Goal: Information Seeking & Learning: Check status

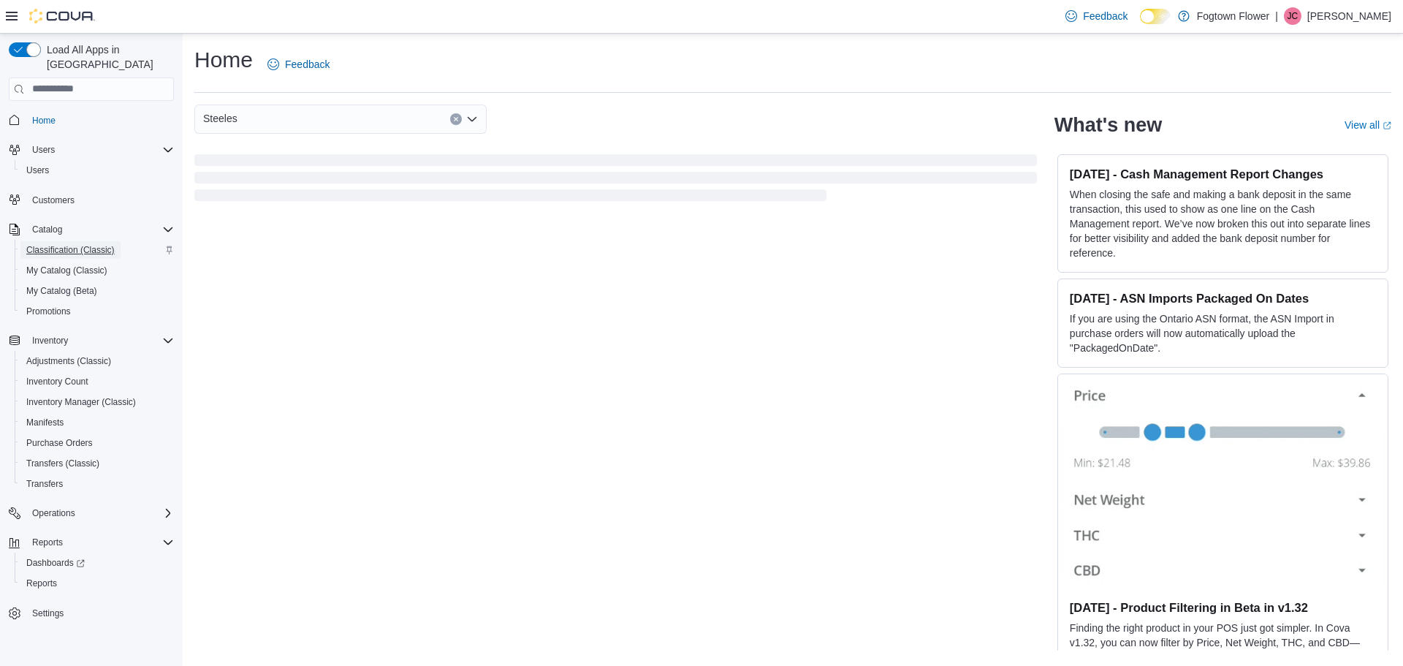
click at [82, 244] on span "Classification (Classic)" at bounding box center [70, 250] width 88 height 12
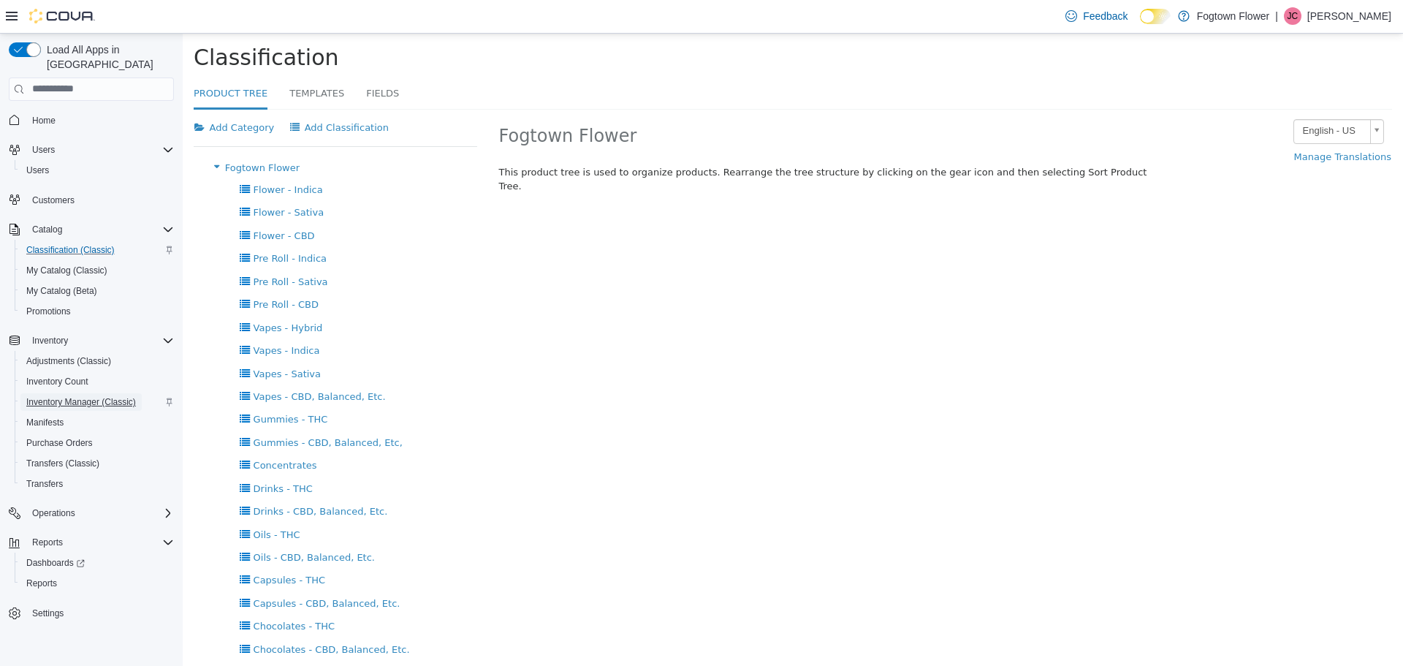
click at [72, 393] on span "Inventory Manager (Classic)" at bounding box center [81, 402] width 110 height 18
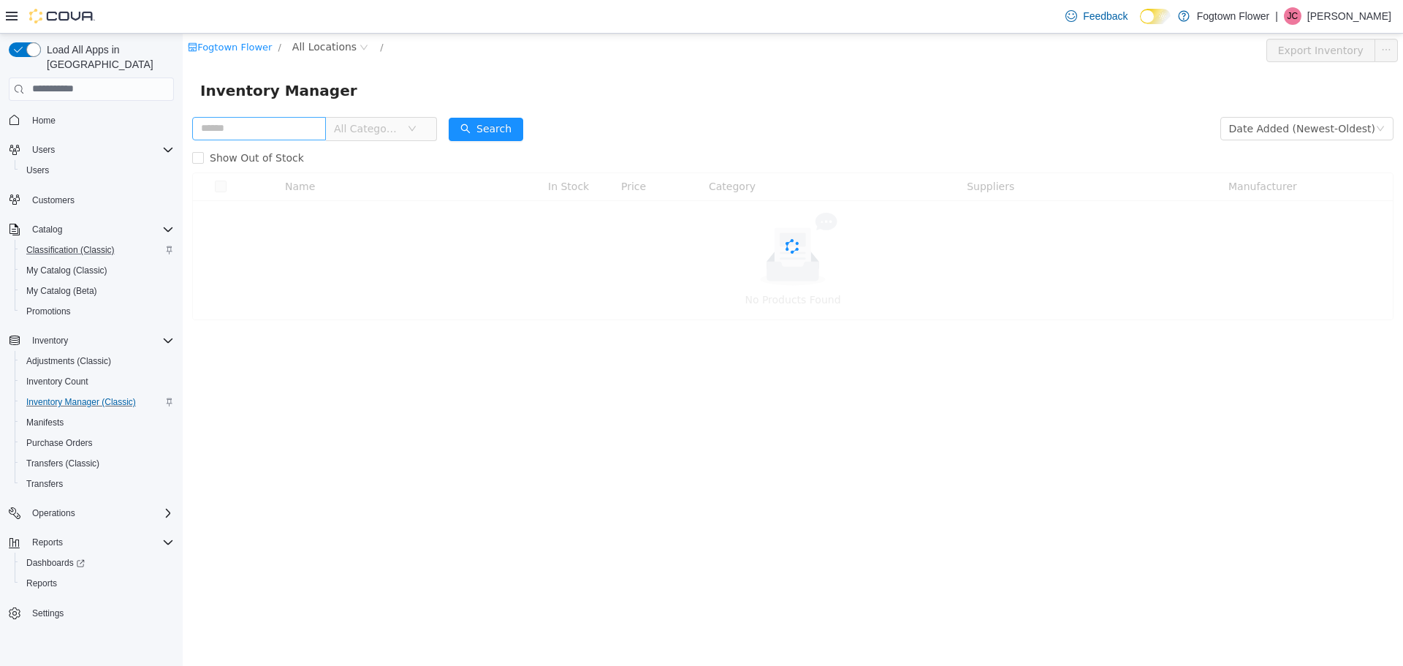
click at [270, 129] on input "text" at bounding box center [259, 127] width 134 height 23
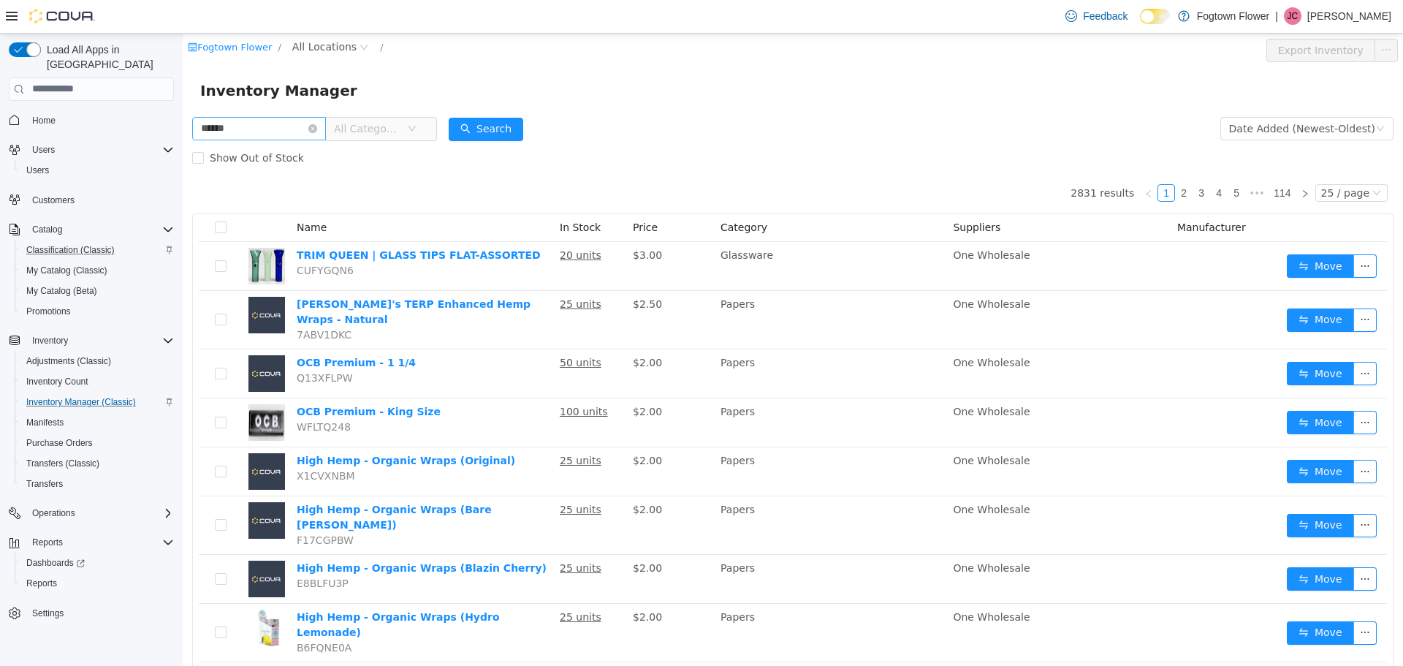
type input "******"
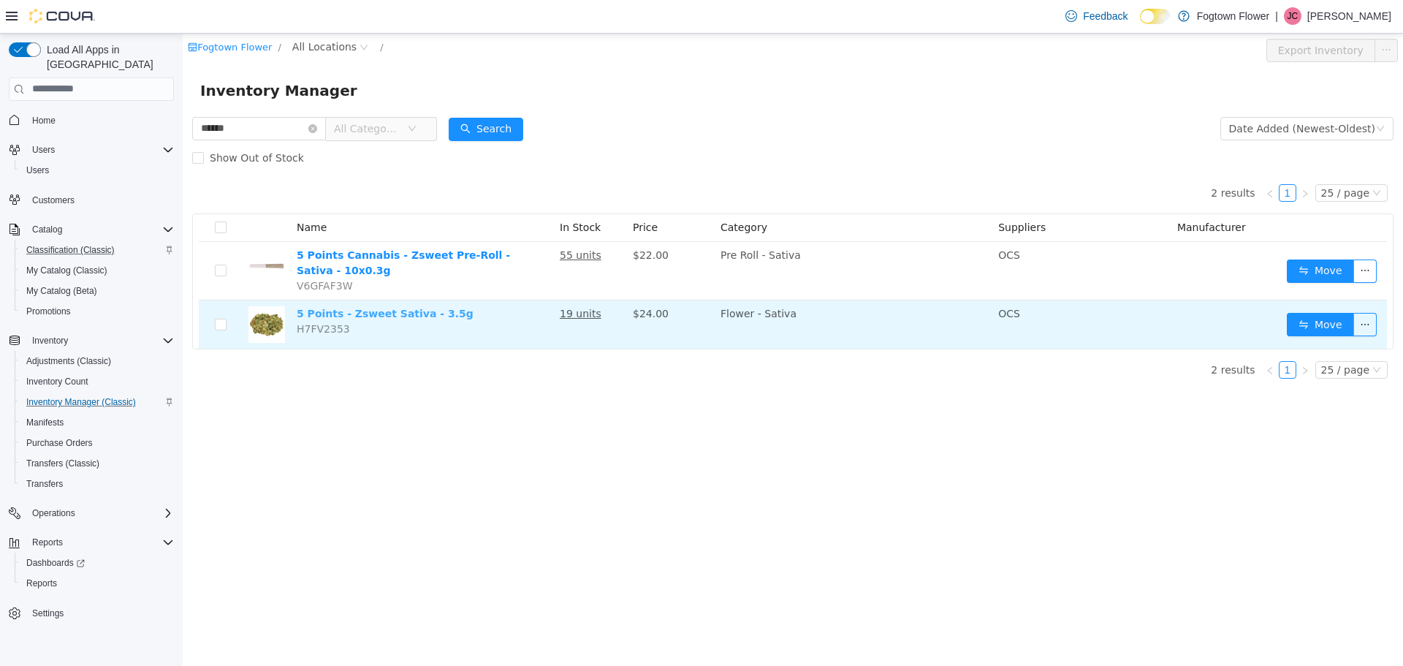
click at [425, 310] on link "5 Points - Zsweet Sativa - 3.5g" at bounding box center [385, 313] width 177 height 12
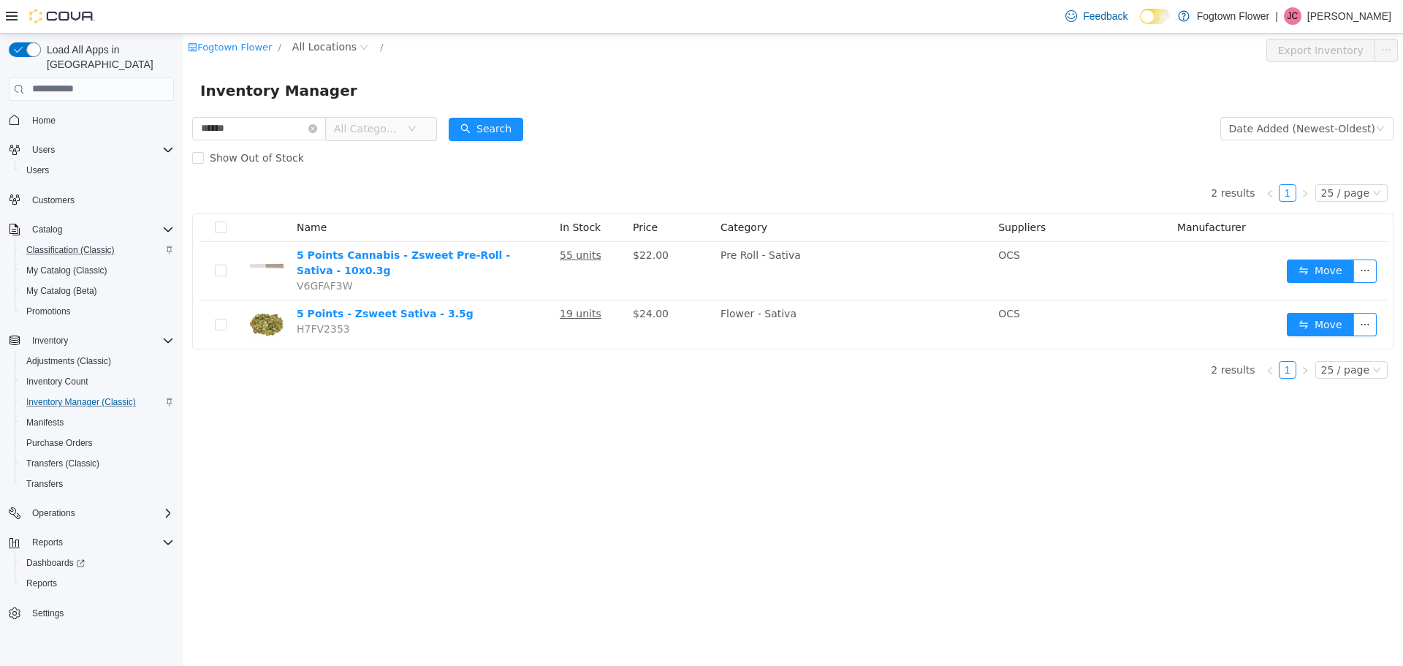
click at [870, 105] on div "Inventory Manager" at bounding box center [793, 90] width 1221 height 47
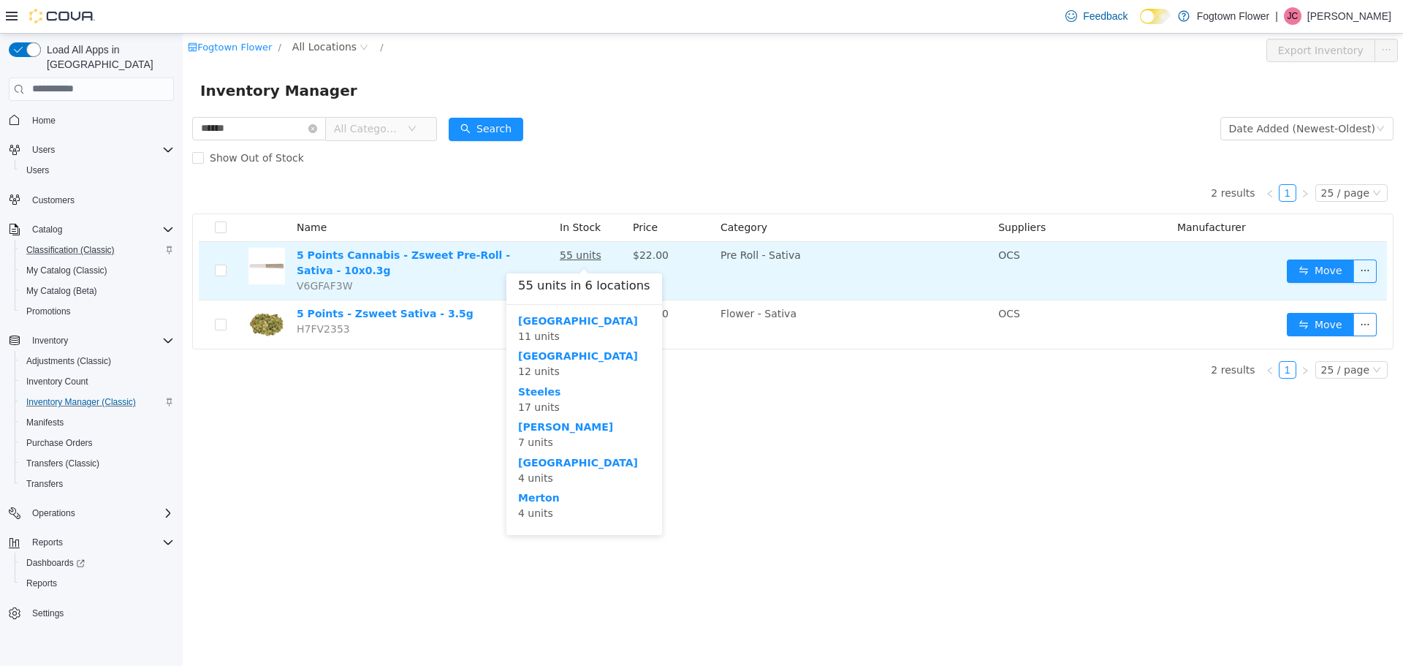
click at [577, 257] on u "55 units" at bounding box center [581, 254] width 42 height 12
click at [506, 257] on link "5 Points Cannabis - Zsweet Pre-Roll - Sativa - 10x0.3g" at bounding box center [403, 261] width 213 height 27
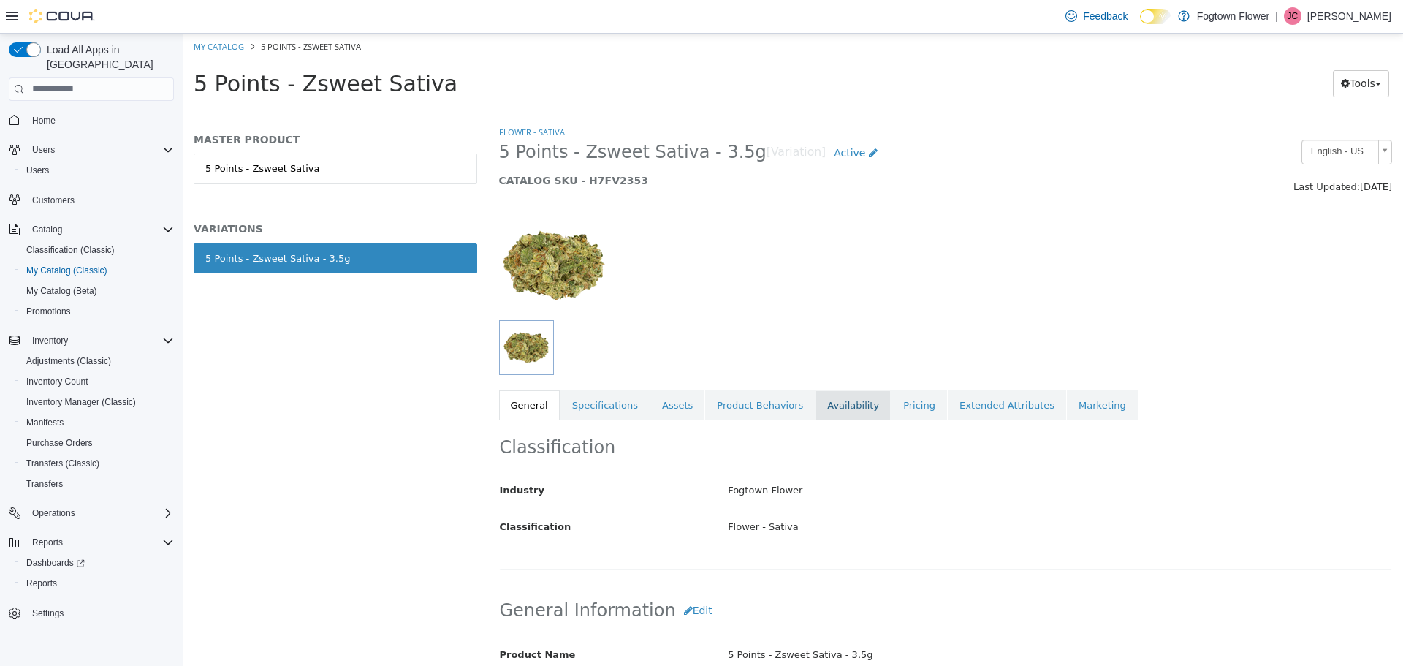
click at [834, 399] on link "Availability" at bounding box center [853, 405] width 75 height 31
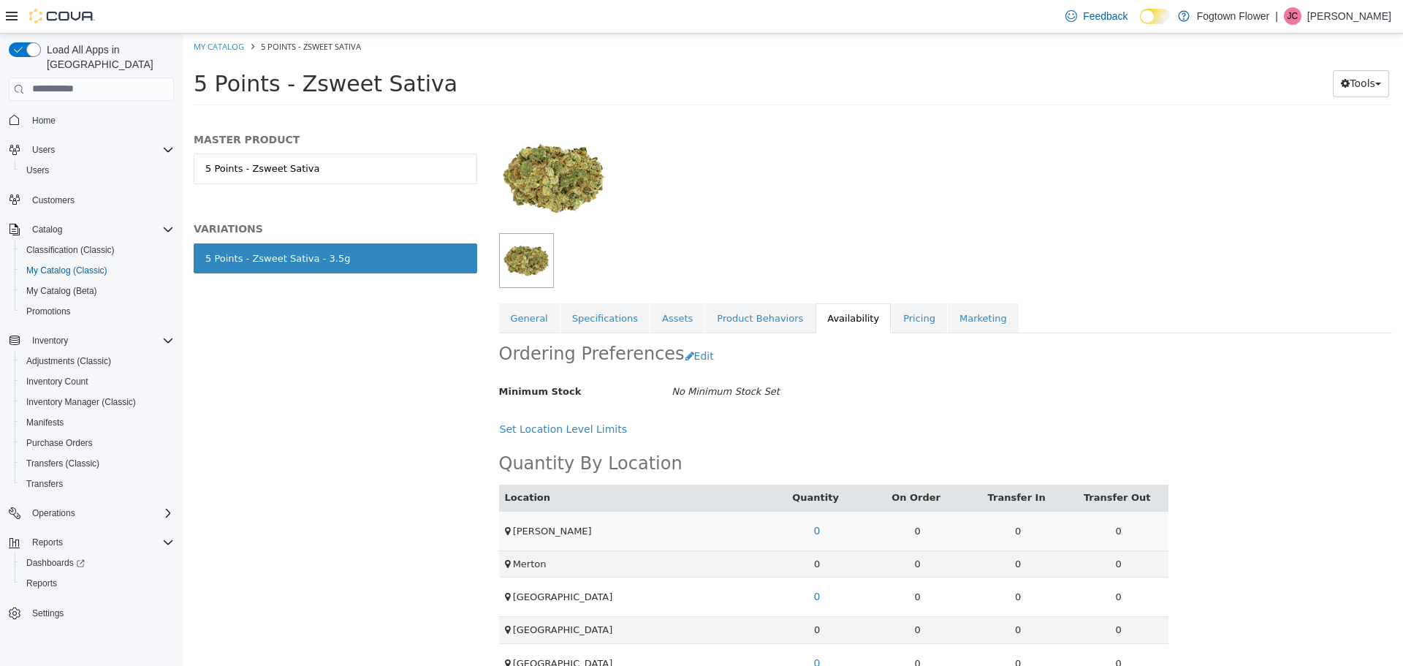
scroll to position [186, 0]
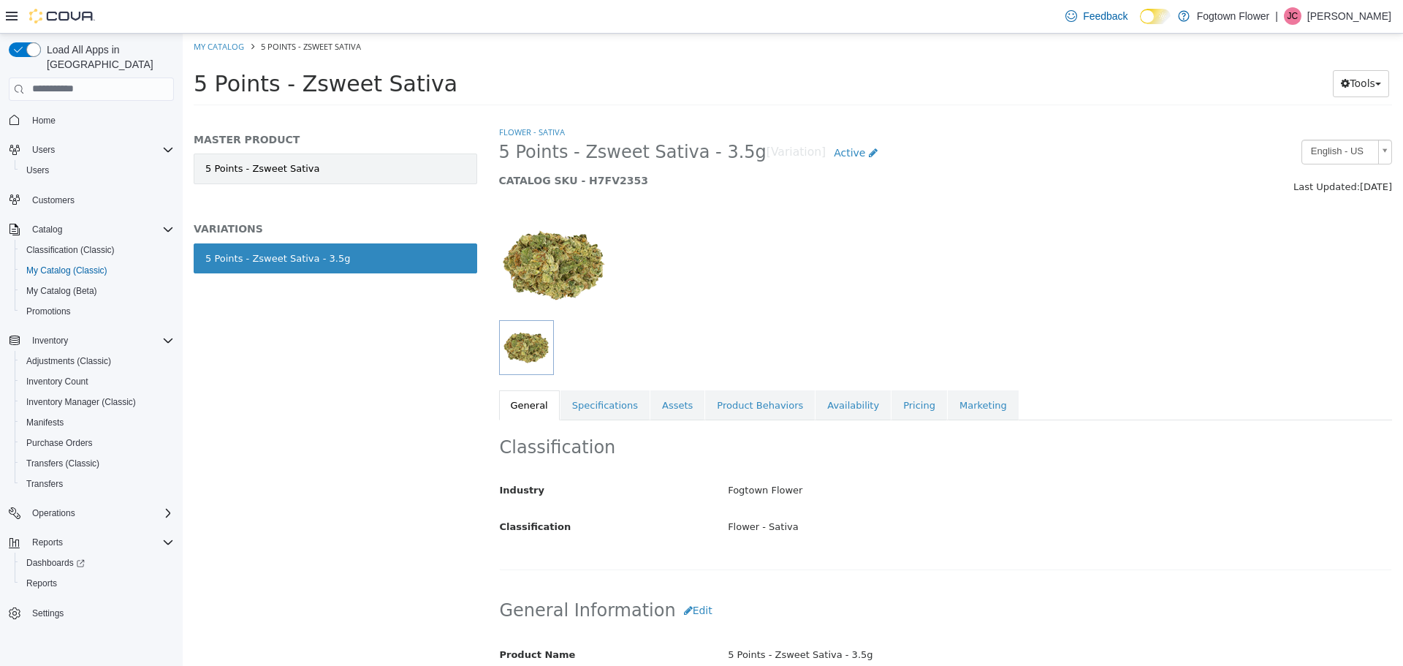
click at [312, 172] on link "5 Points - Zsweet Sativa" at bounding box center [336, 168] width 284 height 31
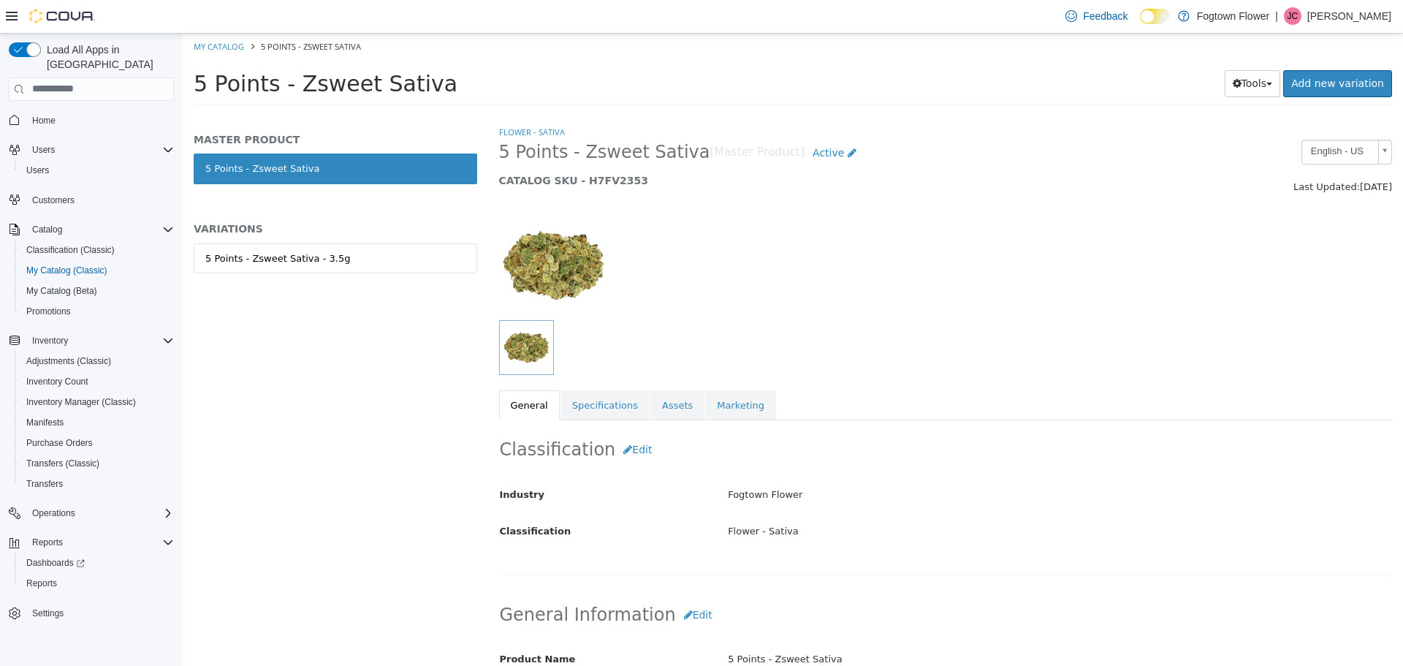
click at [407, 278] on div "5 Points - Zsweet Sativa - 3.5g" at bounding box center [336, 273] width 284 height 61
click at [403, 272] on link "5 Points - Zsweet Sativa - 3.5g" at bounding box center [336, 258] width 284 height 31
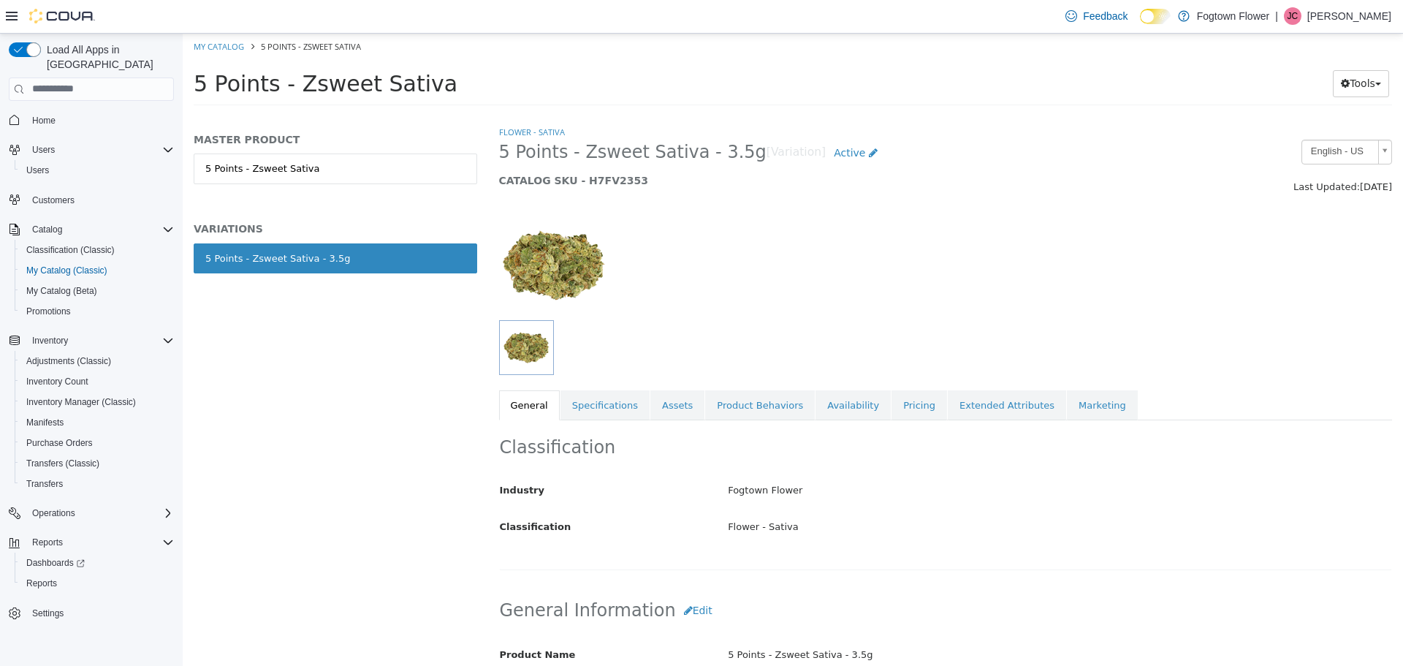
click at [417, 170] on link "5 Points - Zsweet Sativa" at bounding box center [336, 168] width 284 height 31
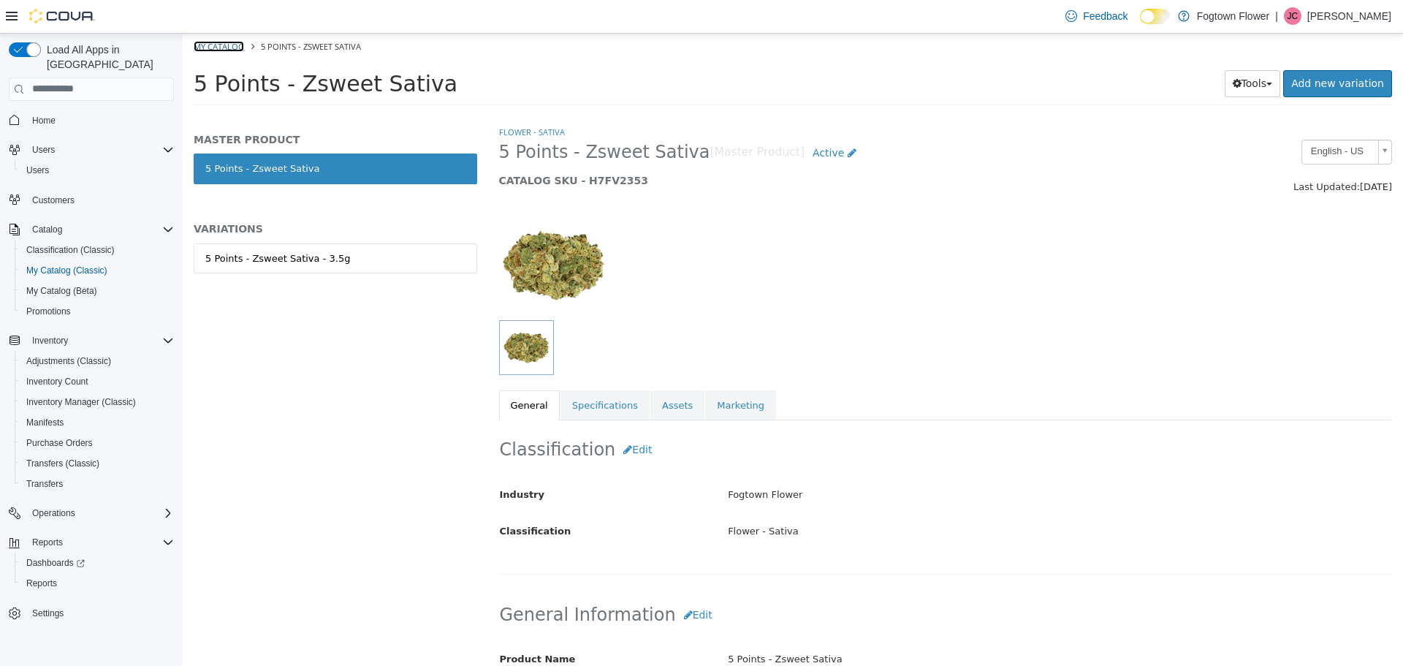
click at [211, 45] on link "My Catalog" at bounding box center [219, 45] width 50 height 11
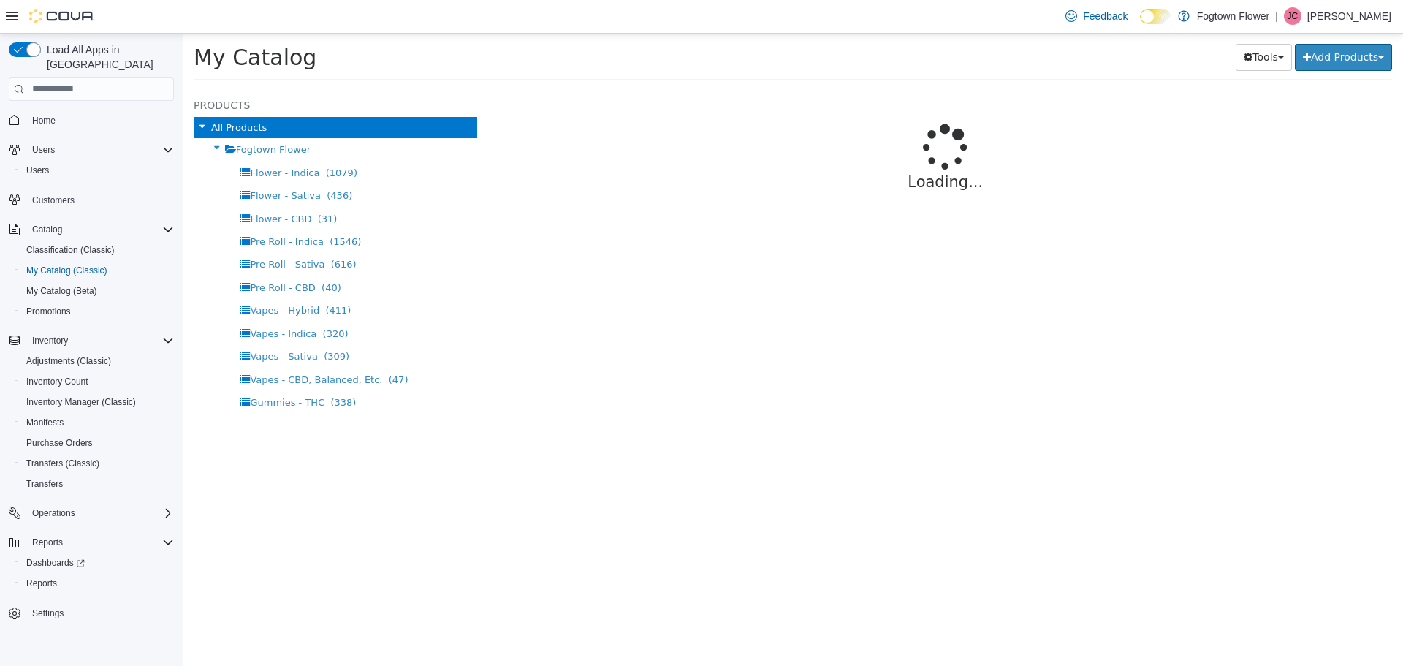
select select "**********"
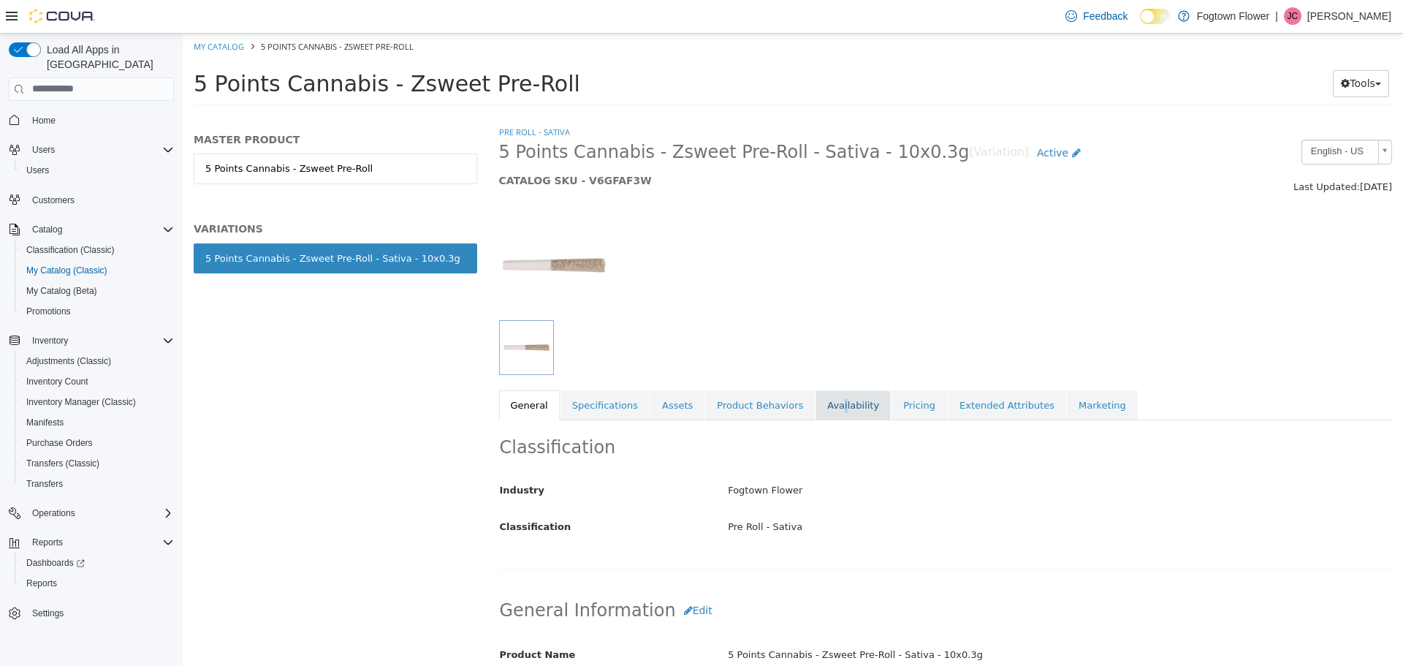
click at [816, 403] on link "Availability" at bounding box center [853, 405] width 75 height 31
